Goal: Information Seeking & Learning: Find specific fact

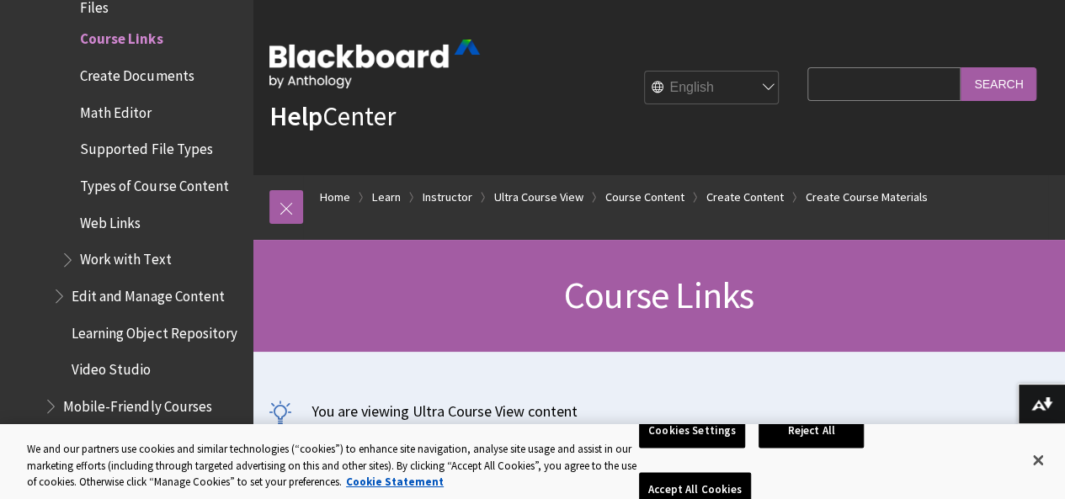
scroll to position [280, 0]
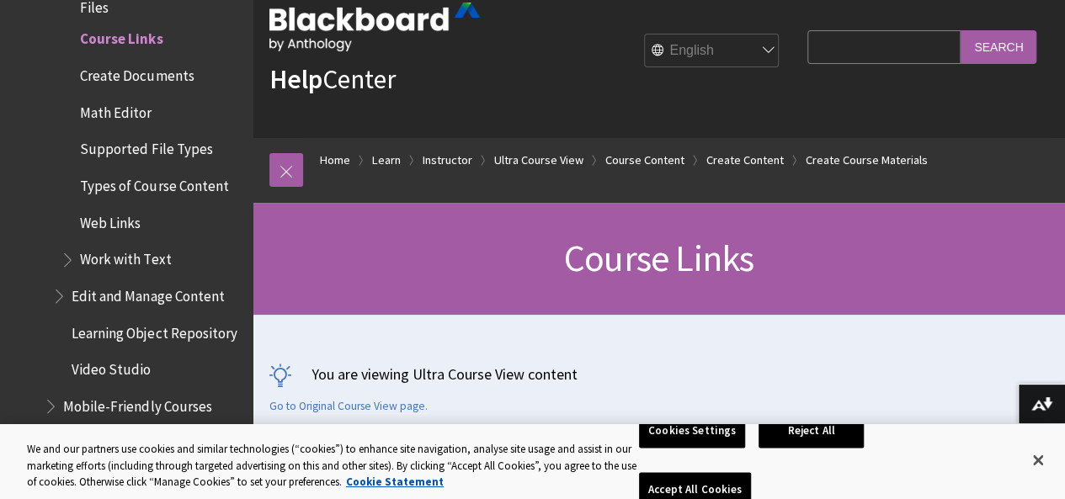
scroll to position [0, 0]
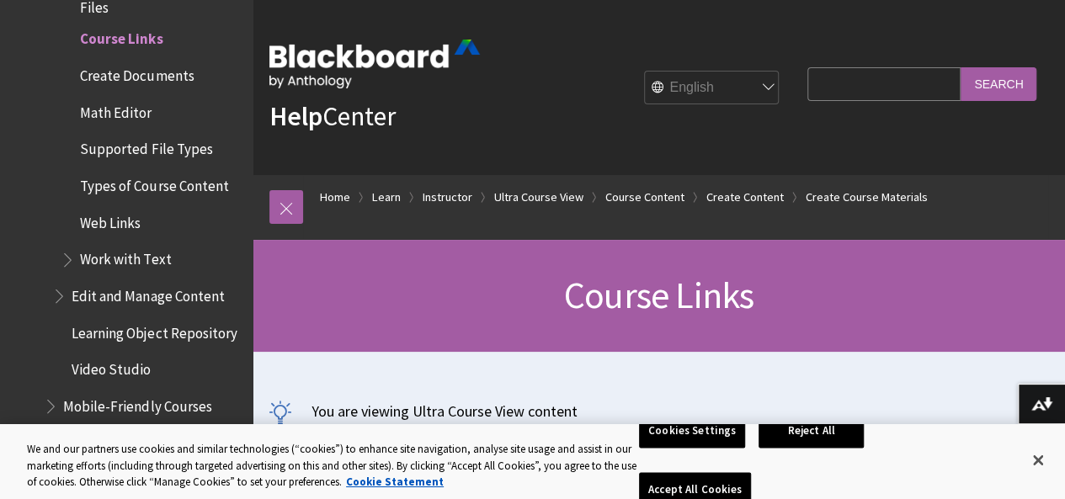
click at [871, 72] on input "Search Query" at bounding box center [883, 83] width 153 height 33
paste input "Google Prompting Essentials Specialization"
type input "Google Prompting Essentials Specialization"
click at [961, 67] on input "Search" at bounding box center [999, 83] width 76 height 33
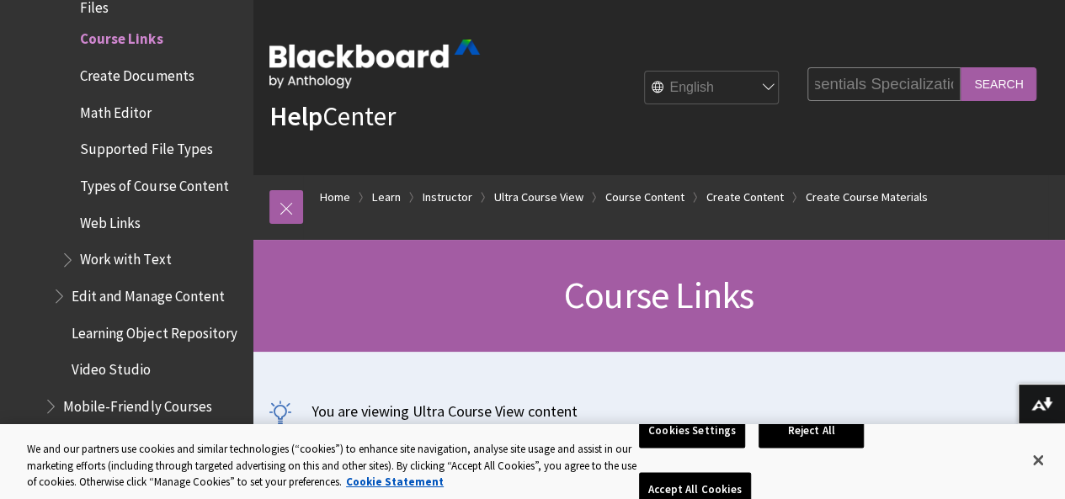
click at [992, 88] on input "Search" at bounding box center [999, 83] width 76 height 33
click at [751, 473] on button "Accept All Cookies" at bounding box center [695, 490] width 112 height 35
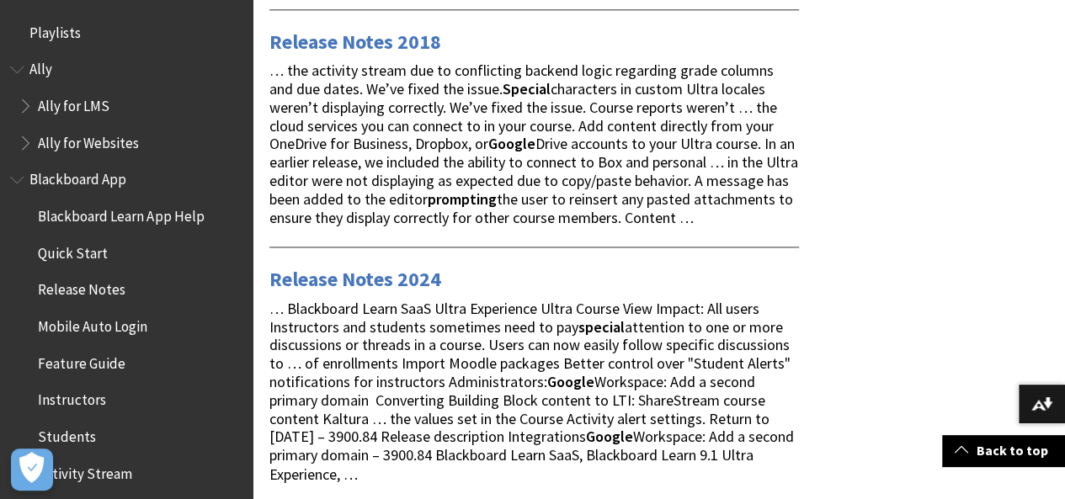
scroll to position [1660, 0]
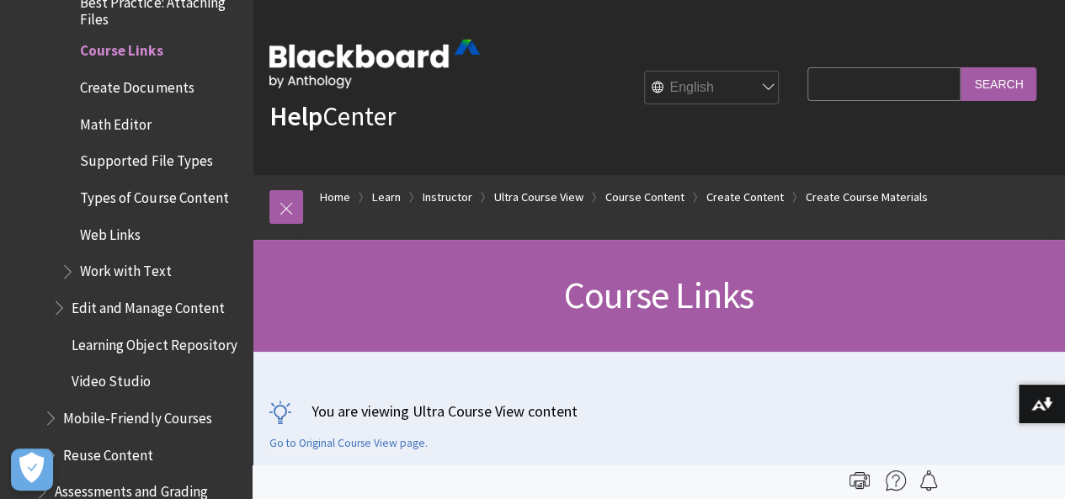
click at [690, 82] on select "English عربية Català Cymraeg Deutsch Español Suomi Français עברית Italiano 日本語 …" at bounding box center [712, 89] width 135 height 34
click at [809, 81] on input "Search Query" at bounding box center [883, 83] width 153 height 33
paste input "Google Prompting Essentials Specialization"
type input "Google Prompting Essentials Specialization"
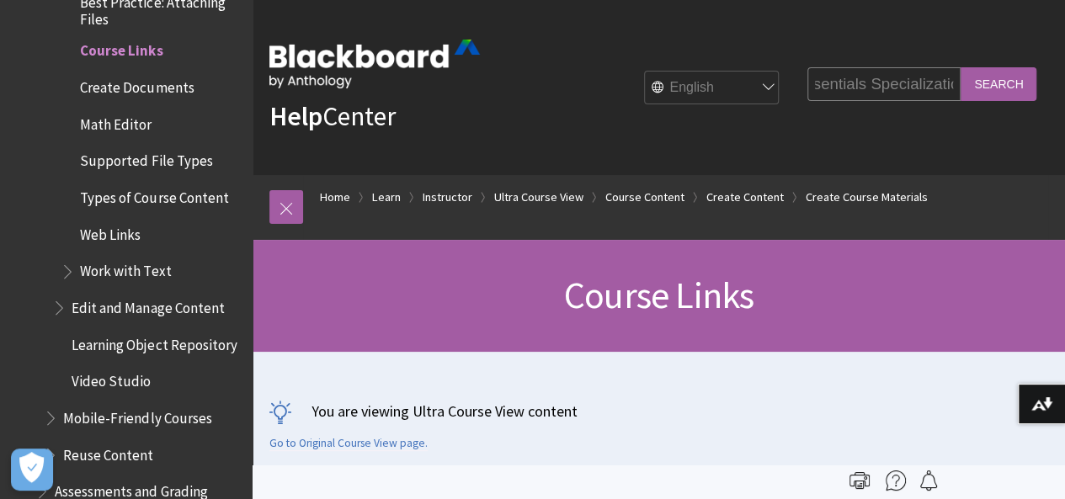
click at [1000, 85] on input "Search" at bounding box center [999, 83] width 76 height 33
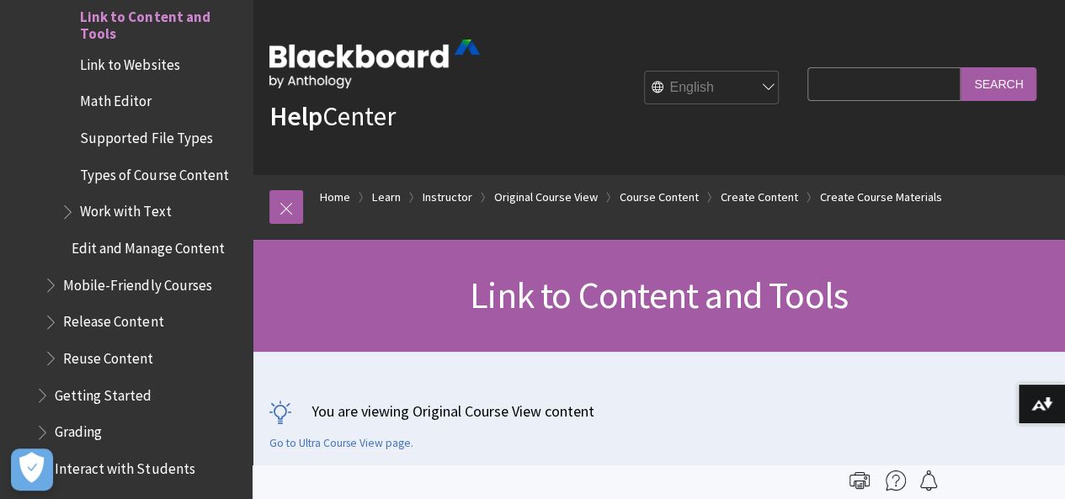
click at [832, 77] on input "Search Query" at bounding box center [883, 83] width 153 height 33
paste input "Google Prompting Essentials Specialization"
type input "Google Prompting Essentials Specialization"
click at [961, 67] on input "Search" at bounding box center [999, 83] width 76 height 33
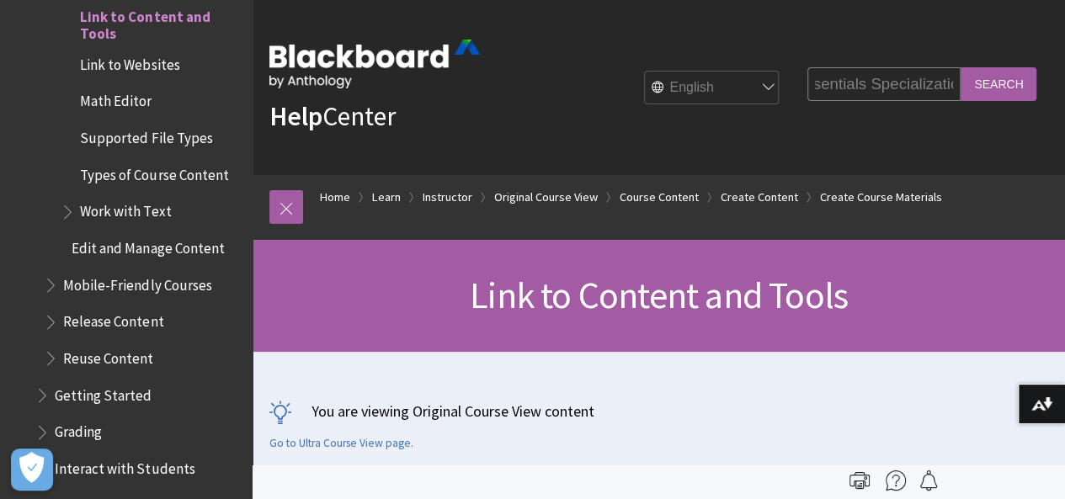
scroll to position [0, 0]
